Goal: Task Accomplishment & Management: Complete application form

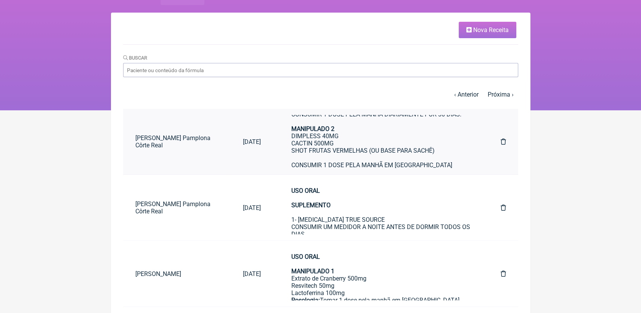
scroll to position [169, 0]
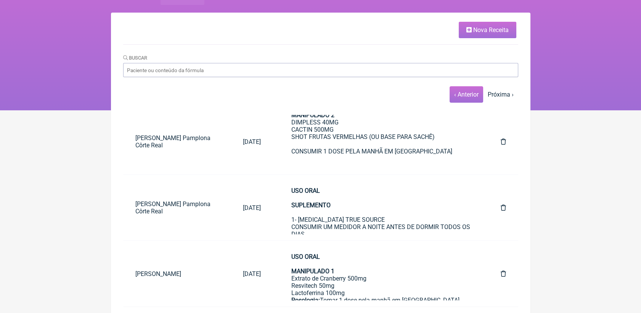
click at [466, 93] on link "‹ Anterior" at bounding box center [466, 94] width 24 height 7
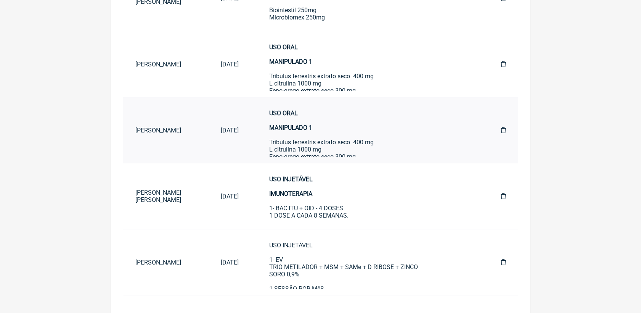
scroll to position [385, 0]
click at [305, 197] on div "USO INJETÁVEL IMUNOTERAPIA 1- BAC ITU + OID - 4 DOSES 1 DOSE A CADA 8 SEMANAS." at bounding box center [369, 204] width 201 height 58
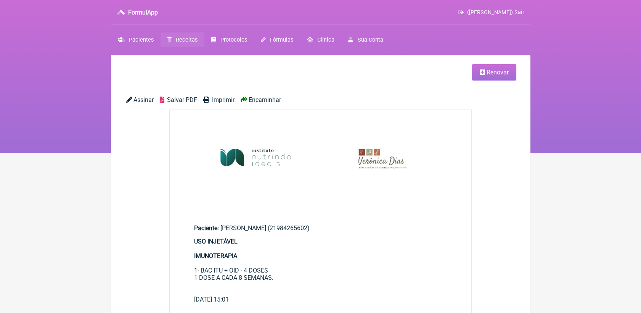
click at [477, 76] on link "Renovar" at bounding box center [494, 72] width 44 height 16
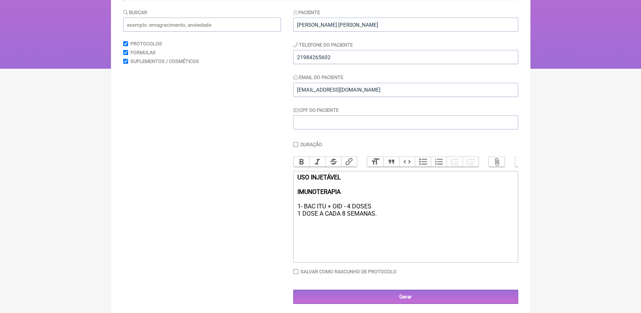
scroll to position [96, 0]
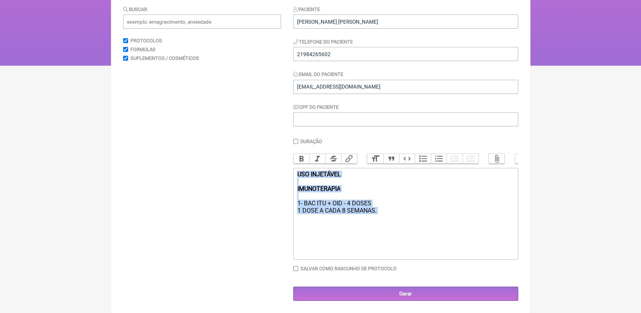
drag, startPoint x: 296, startPoint y: 175, endPoint x: 387, endPoint y: 219, distance: 100.8
click at [387, 219] on trix-editor "USO INJETÁVEL IMUNOTERAPIA 1- BAC ITU + OID - 4 DOSES 1 DOSE A CADA 8 SEMANAS." at bounding box center [405, 213] width 225 height 91
paste trix-editor "Declaro para devidos fins que a (o) Fabiana Dos Santos Abreu Affonso CPF 022.48…"
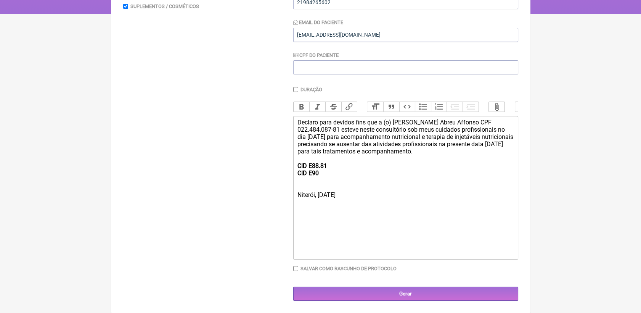
click at [297, 121] on div "Declaro para devidos fins que a (o) Fabiana Dos Santos Abreu Affonso CPF 022.48…" at bounding box center [405, 155] width 217 height 72
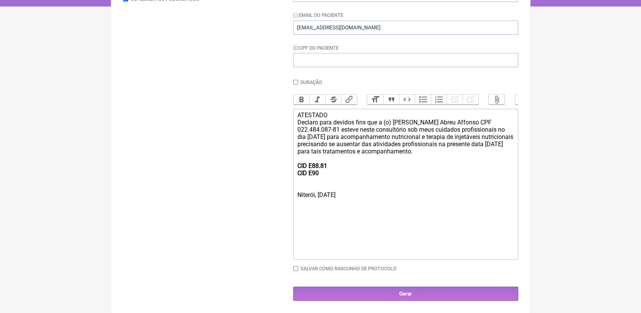
type trix-editor "<div>ATESTADO <br><br>Declaro para devidos fins que a (o) Fabiana Dos Santos Ab…"
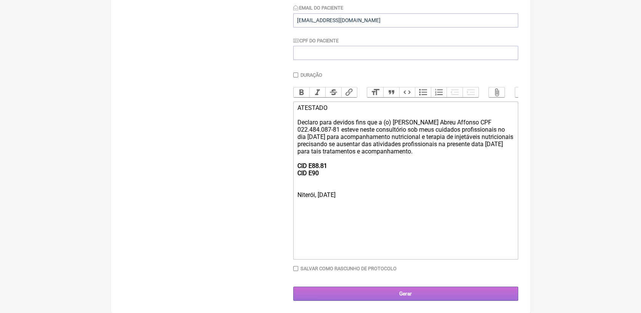
click at [436, 293] on input "Gerar" at bounding box center [405, 293] width 225 height 14
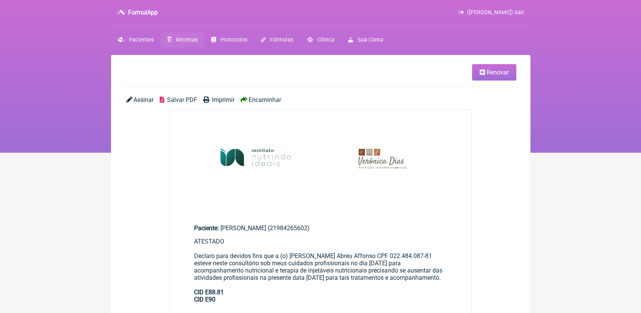
click at [186, 97] on span "Salvar PDF" at bounding box center [182, 99] width 30 height 7
click at [196, 34] on link "Receitas" at bounding box center [182, 39] width 44 height 15
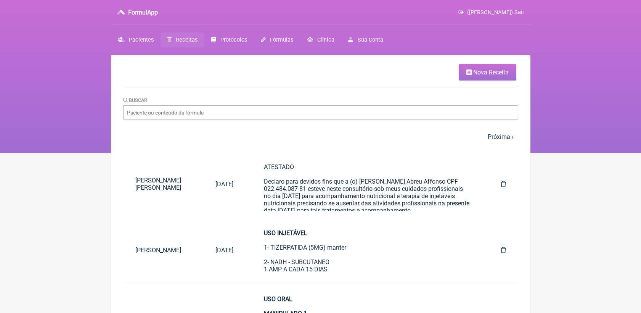
click at [472, 72] on link "Nova Receita" at bounding box center [488, 72] width 58 height 16
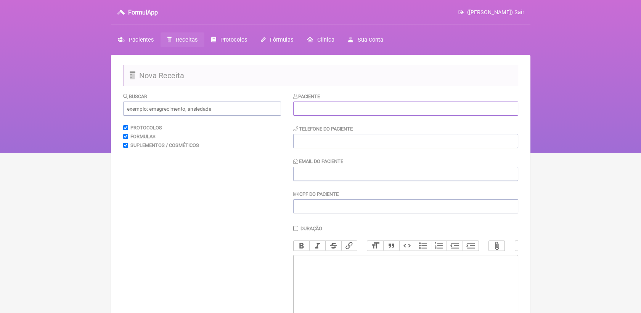
click at [375, 114] on input "text" at bounding box center [405, 108] width 225 height 14
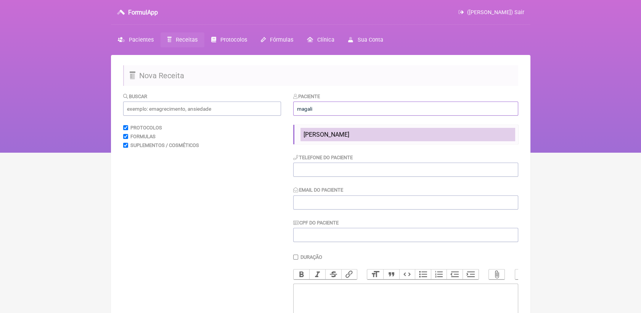
type input "magali"
click at [367, 133] on li "[PERSON_NAME]" at bounding box center [407, 134] width 215 height 13
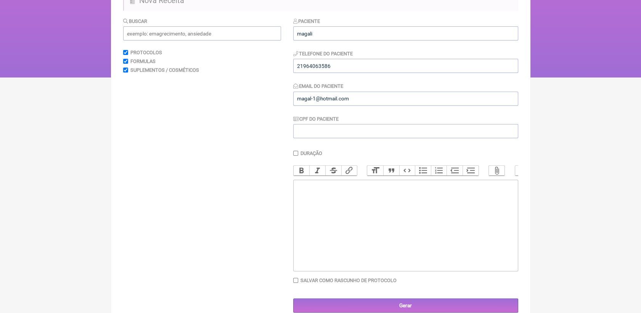
scroll to position [85, 0]
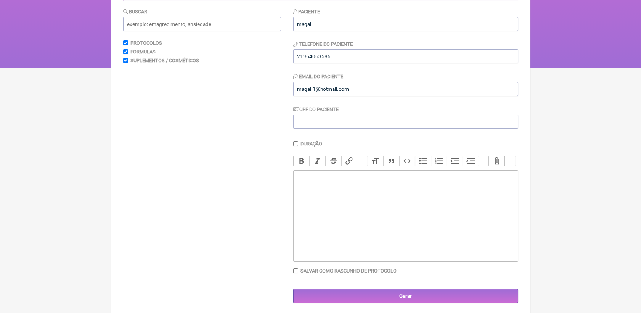
click at [352, 194] on trix-editor at bounding box center [405, 215] width 225 height 91
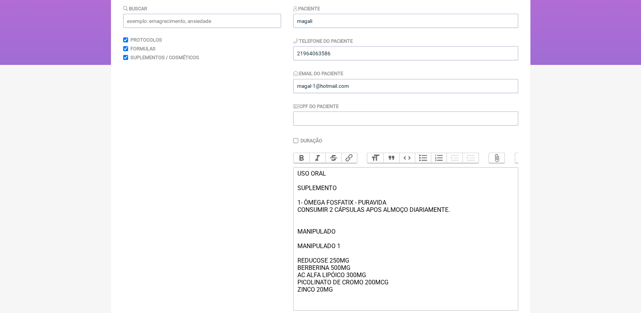
scroll to position [95, 0]
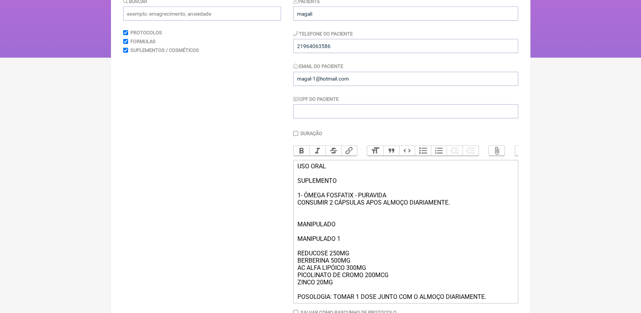
type trix-editor "<div>USO ORAL<br><br>SUPLEMENTO&nbsp;<br><br>1- ÔMEGA FOSFATIX - PURAVIDA<br>CO…"
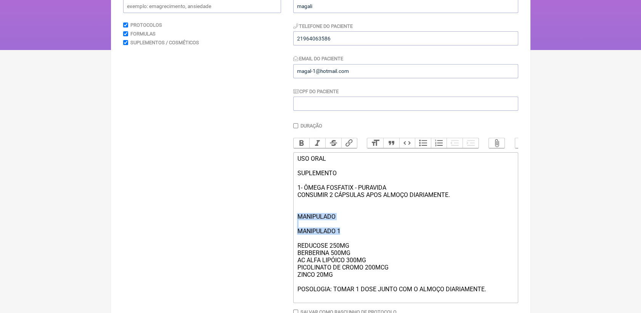
drag, startPoint x: 295, startPoint y: 227, endPoint x: 343, endPoint y: 244, distance: 51.4
click at [343, 244] on trix-editor "USO ORAL SUPLEMENTO 1- ÔMEGA FOSFATIX - PURAVIDA CONSUMIR 2 CÁPSULAS APOS ALMOÇ…" at bounding box center [405, 227] width 225 height 151
click at [298, 143] on button "Bold" at bounding box center [302, 143] width 16 height 10
drag, startPoint x: 298, startPoint y: 167, endPoint x: 334, endPoint y: 180, distance: 38.6
click at [334, 180] on div "USO ORAL SUPLEMENTO 1- ÔMEGA FOSFATIX - PURAVIDA CONSUMIR 2 CÁPSULAS APOS ALMOÇ…" at bounding box center [405, 227] width 217 height 145
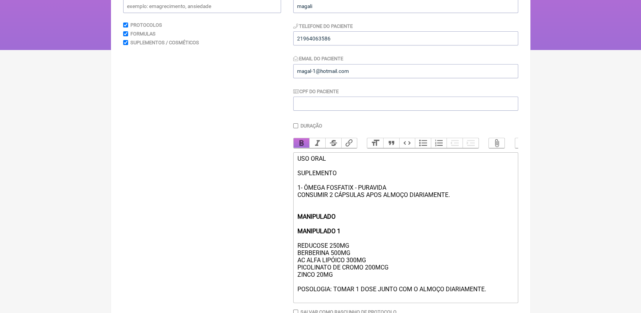
click at [301, 144] on button "Bold" at bounding box center [302, 143] width 16 height 10
click at [460, 235] on div "USO ORAL SUPLEMENTO 1- ÔMEGA FOSFATIX - PURAVIDA CONSUMIR 2 CÁPSULAS APOS ALMOÇ…" at bounding box center [405, 227] width 217 height 145
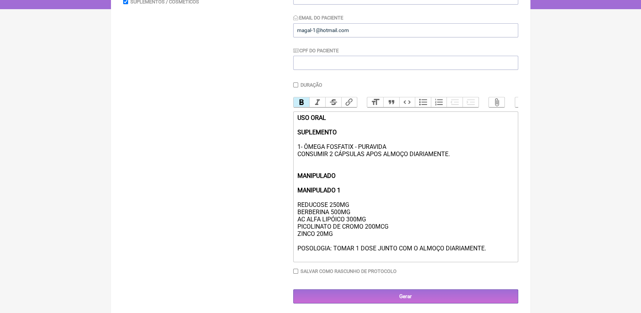
scroll to position [159, 0]
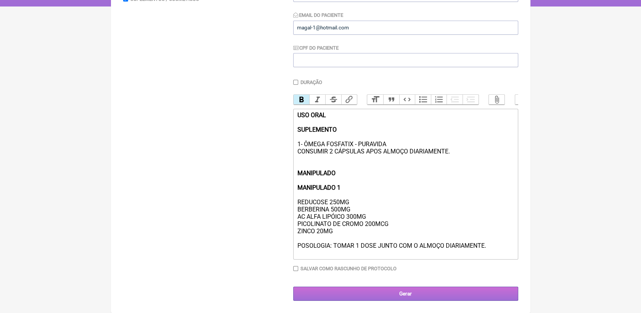
click at [427, 291] on input "Gerar" at bounding box center [405, 293] width 225 height 14
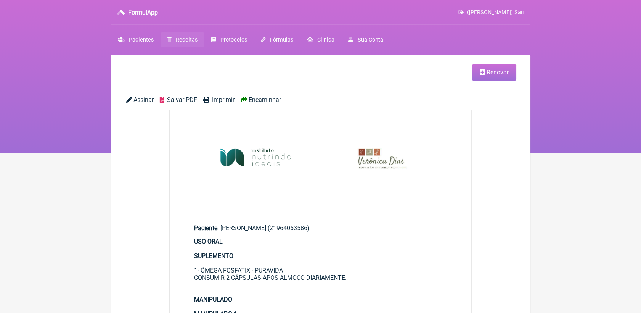
click at [188, 101] on span "Salvar PDF" at bounding box center [182, 99] width 30 height 7
